Goal: Task Accomplishment & Management: Complete application form

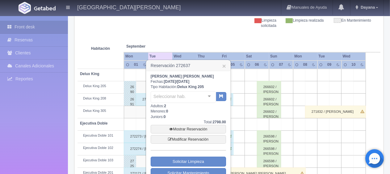
scroll to position [155, 0]
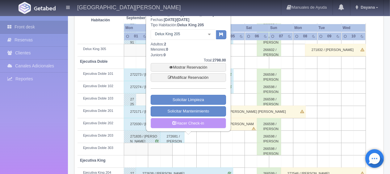
click at [196, 121] on link "Hacer Check-in" at bounding box center [188, 123] width 75 height 11
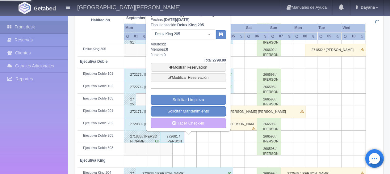
scroll to position [0, 0]
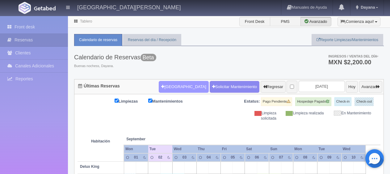
click at [175, 81] on button "[GEOGRAPHIC_DATA]" at bounding box center [184, 87] width 50 height 12
click at [0, 0] on div "Nombre" at bounding box center [0, 0] width 0 height 0
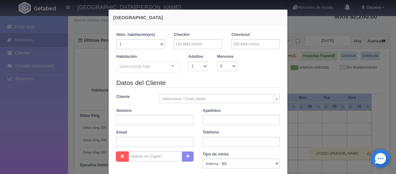
checkbox input "false"
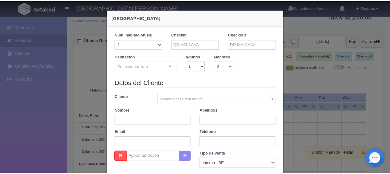
scroll to position [46, 0]
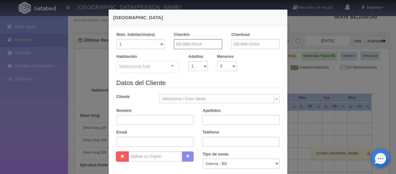
click at [193, 44] on input "text" at bounding box center [198, 44] width 48 height 10
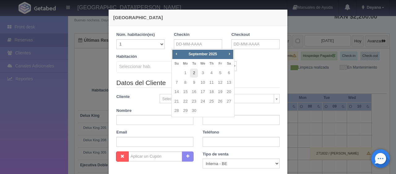
click at [193, 73] on link "2" at bounding box center [194, 73] width 8 height 9
type input "02-09-2025"
checkbox input "false"
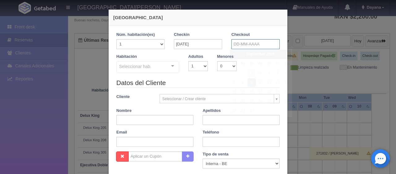
click at [249, 42] on input "text" at bounding box center [255, 44] width 48 height 10
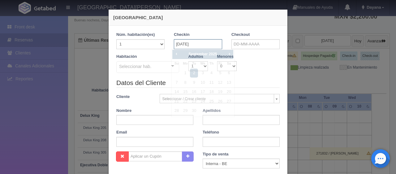
click at [191, 42] on input "02-09-2025" at bounding box center [198, 44] width 48 height 10
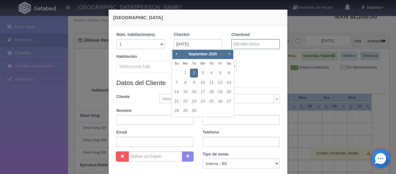
click at [260, 44] on input "text" at bounding box center [255, 44] width 48 height 10
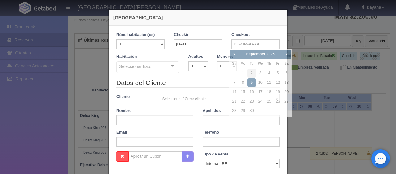
click at [214, 52] on div "Checkin 02-09-2025" at bounding box center [197, 43] width 57 height 22
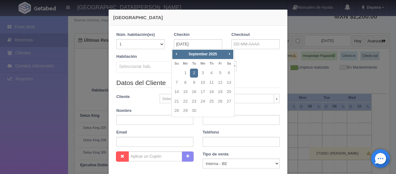
click at [228, 52] on span "Next" at bounding box center [229, 53] width 5 height 5
click at [228, 53] on span "Next" at bounding box center [229, 53] width 5 height 5
click at [205, 102] on link "19" at bounding box center [202, 101] width 8 height 9
type input "19-11-2025"
checkbox input "false"
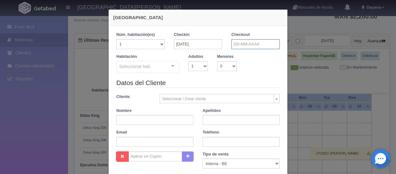
click at [260, 42] on input "text" at bounding box center [255, 44] width 48 height 10
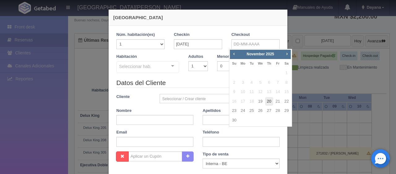
click at [270, 104] on link "20" at bounding box center [269, 101] width 8 height 9
type input "20-11-2025"
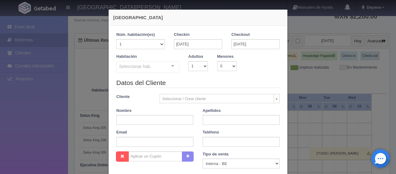
checkbox input "false"
click at [196, 70] on select "1 2 3 4 5 6 7 8 9 10" at bounding box center [197, 66] width 19 height 10
select select "3"
click at [188, 61] on select "1 2 3 4 5 6 7 8 9 10" at bounding box center [197, 66] width 19 height 10
checkbox input "false"
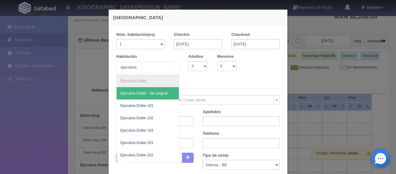
type input "ejecutiva"
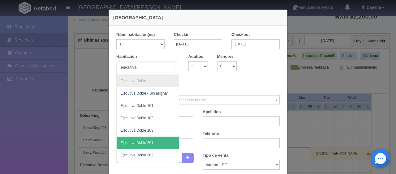
click at [151, 140] on span "Ejecutiva Doble 201" at bounding box center [148, 143] width 62 height 12
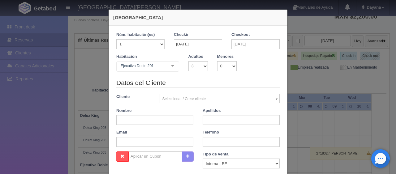
checkbox input "false"
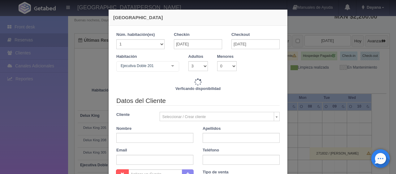
type input "1759.00"
checkbox input "false"
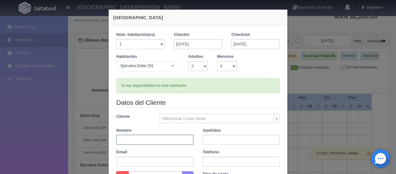
drag, startPoint x: 147, startPoint y: 137, endPoint x: 147, endPoint y: 155, distance: 18.6
click at [147, 155] on div "Datos del Cliente Cliente Seleccionar / Crear cliente Nuevo Cliente Adriana Nav…" at bounding box center [198, 134] width 172 height 73
paste input "cesar serrano"
type input "cesar serrano"
click at [88, 53] on div "Nueva Reserva 1 Núm. habitación(es) 1 2 3 4 5 6 7 8 9 10 11 12 13 14 15 16 17 1…" at bounding box center [198, 87] width 396 height 174
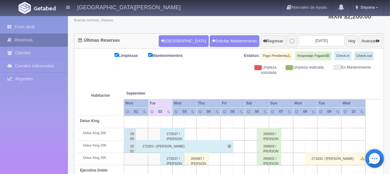
click at [56, 42] on link "Reservas" at bounding box center [34, 40] width 68 height 13
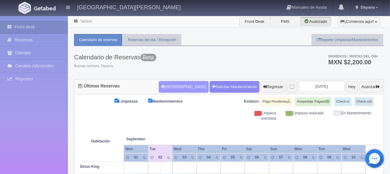
click at [164, 83] on button "[GEOGRAPHIC_DATA]" at bounding box center [184, 87] width 50 height 12
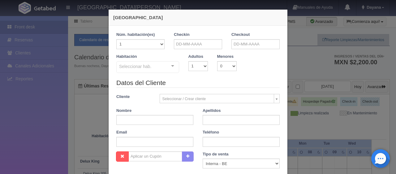
checkbox input "false"
click at [164, 119] on input "text" at bounding box center [154, 120] width 77 height 10
paste input "cesar serrano"
drag, startPoint x: 157, startPoint y: 117, endPoint x: 127, endPoint y: 121, distance: 30.2
click at [127, 121] on input "cesar serrano" at bounding box center [154, 120] width 77 height 10
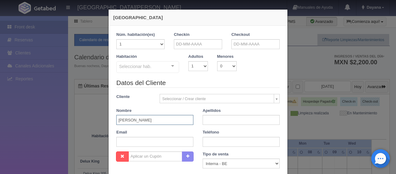
type input "cesar"
paste input "serrano"
type input "serrano"
click at [214, 139] on input "text" at bounding box center [240, 142] width 77 height 10
paste input "cesar serrano"
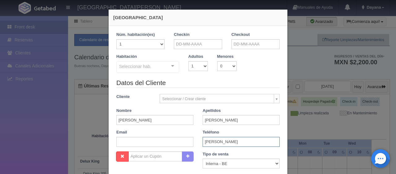
click at [225, 139] on input "cesar serrano" at bounding box center [240, 142] width 77 height 10
type input "cesar serran"
click at [223, 142] on input "cesar serran" at bounding box center [240, 142] width 77 height 10
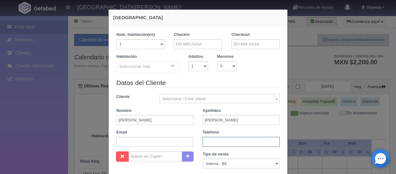
paste input "1 (0) 9099947803"
type input "1 (0) 9099947803"
click at [140, 146] on input "text" at bounding box center [154, 142] width 77 height 10
paste input "188h0c9k7l@m.expediapartnercentral.com"
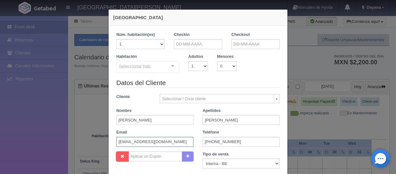
scroll to position [0, 4]
type input "188h0c9k7l@m.expediapartnercentral.com"
click at [194, 46] on input "text" at bounding box center [198, 44] width 48 height 10
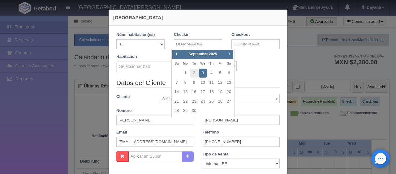
click at [231, 55] on span "Next" at bounding box center [229, 53] width 5 height 5
click at [206, 100] on link "19" at bounding box center [202, 101] width 8 height 9
type input "19-11-2025"
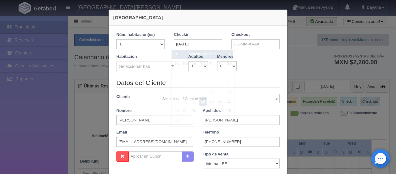
checkbox input "false"
click at [250, 45] on input "text" at bounding box center [255, 44] width 48 height 10
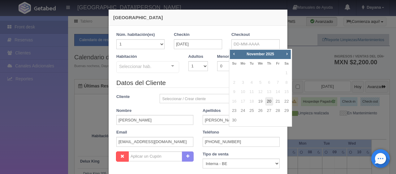
click at [269, 102] on link "20" at bounding box center [269, 101] width 8 height 9
type input "20-11-2025"
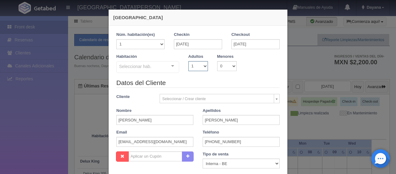
click at [189, 67] on select "1 2 3 4 5 6 7 8 9 10" at bounding box center [197, 66] width 19 height 10
checkbox input "false"
select select "3"
click at [188, 61] on select "1 2 3 4 5 6 7 8 9 10" at bounding box center [197, 66] width 19 height 10
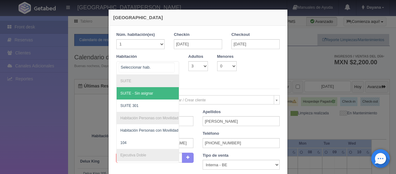
click at [161, 66] on div at bounding box center [147, 68] width 63 height 14
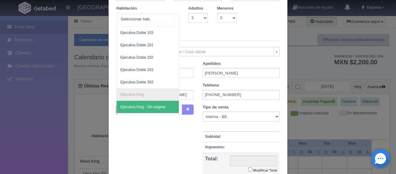
scroll to position [17, 0]
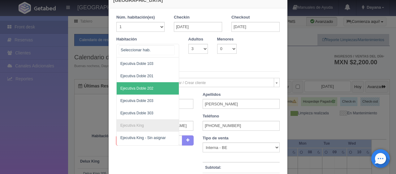
click at [153, 74] on span "Ejecutiva Doble 201" at bounding box center [169, 76] width 104 height 12
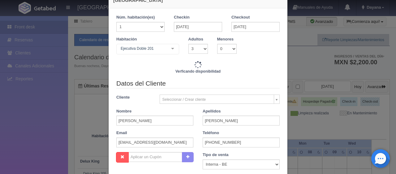
checkbox input "false"
type input "1759.00"
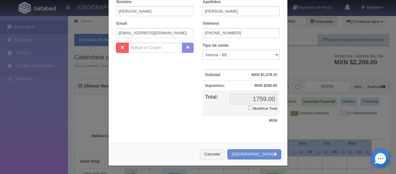
click at [249, 108] on label "Modificar Total" at bounding box center [262, 107] width 29 height 7
click at [249, 108] on input "Modificar Total" at bounding box center [250, 108] width 4 height 4
checkbox input "true"
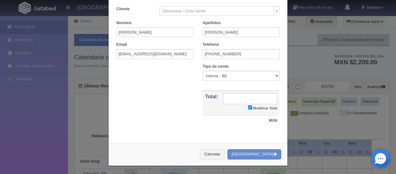
click at [226, 81] on div "Tipo de venta Correo Electronico Interna - BE Llamada OTA Externa Otro WALK IN …" at bounding box center [241, 96] width 86 height 64
click at [228, 77] on select "Correo Electronico Interna - BE Llamada OTA Externa Otro WALK IN" at bounding box center [240, 76] width 77 height 10
select select "extota"
click at [202, 71] on select "Correo Electronico Interna - BE Llamada OTA Externa Otro WALK IN" at bounding box center [240, 76] width 77 height 10
click at [249, 102] on input "text" at bounding box center [250, 98] width 54 height 11
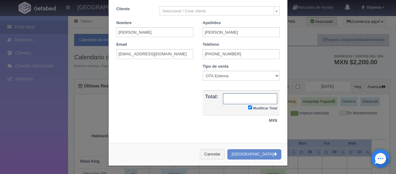
paste input "1,612.43"
drag, startPoint x: 253, startPoint y: 98, endPoint x: 257, endPoint y: 101, distance: 4.9
click at [254, 99] on input "1,612.43" at bounding box center [250, 98] width 54 height 11
type input "1612.43"
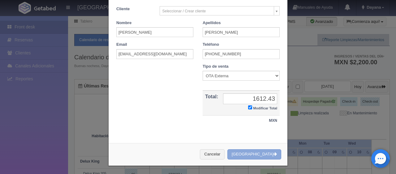
drag, startPoint x: 254, startPoint y: 156, endPoint x: 256, endPoint y: 159, distance: 3.2
click at [254, 156] on button "[GEOGRAPHIC_DATA]" at bounding box center [254, 154] width 54 height 10
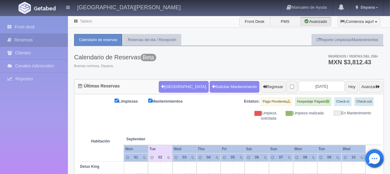
click at [215, 118] on div "Limpiezas Mantenimientos Estatus: Pago Pendiente Hospedaje Pagado Check-in Chec…" at bounding box center [229, 109] width 303 height 24
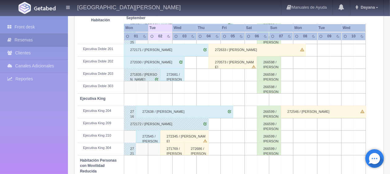
scroll to position [330, 0]
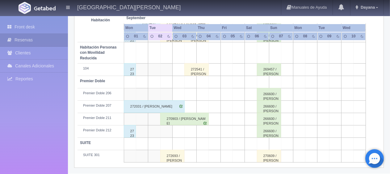
click at [190, 117] on div "270903 / [PERSON_NAME]" at bounding box center [184, 119] width 49 height 12
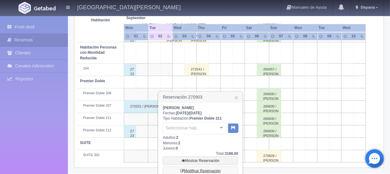
scroll to position [382, 0]
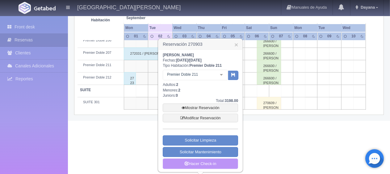
click at [191, 160] on link "Hacer Check-in" at bounding box center [200, 164] width 75 height 11
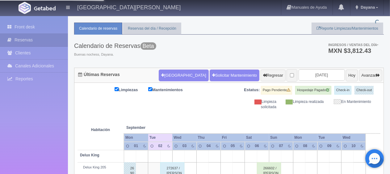
scroll to position [0, 0]
